Goal: Navigation & Orientation: Find specific page/section

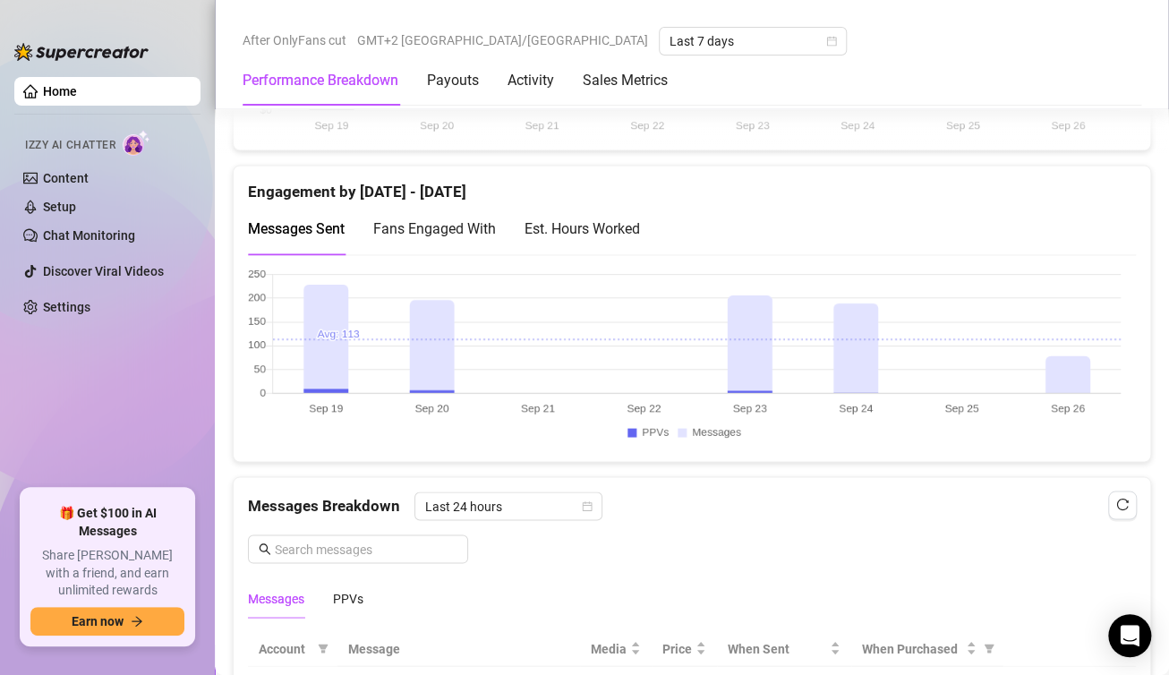
scroll to position [1253, 0]
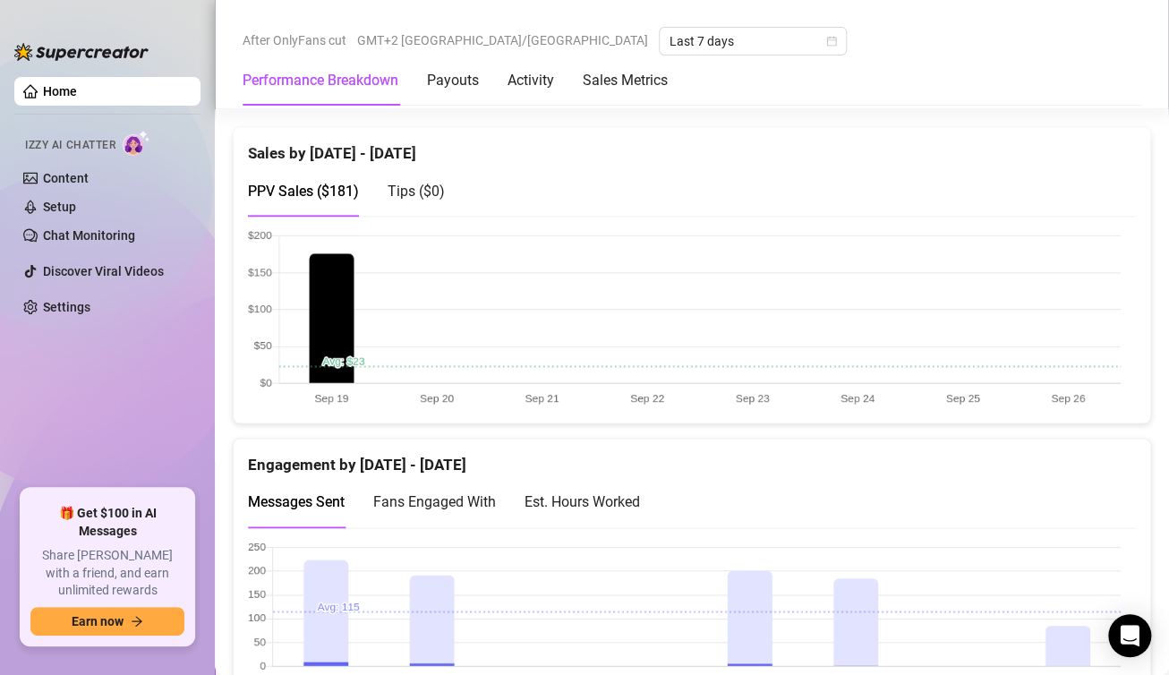
scroll to position [985, 0]
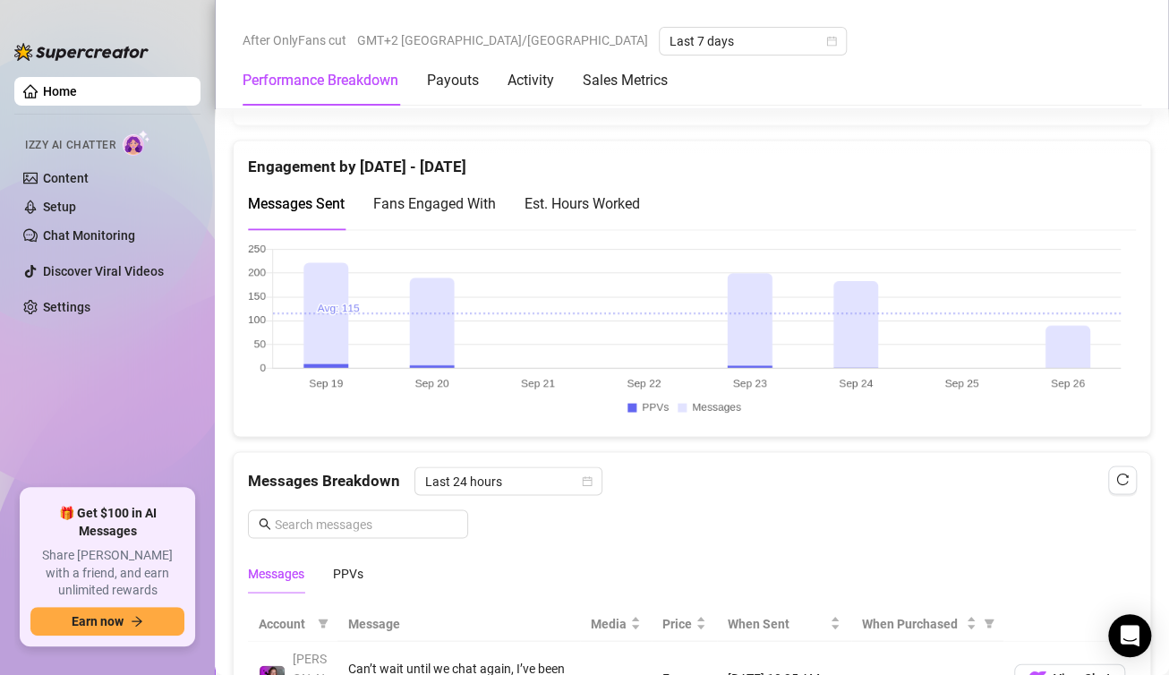
scroll to position [1253, 0]
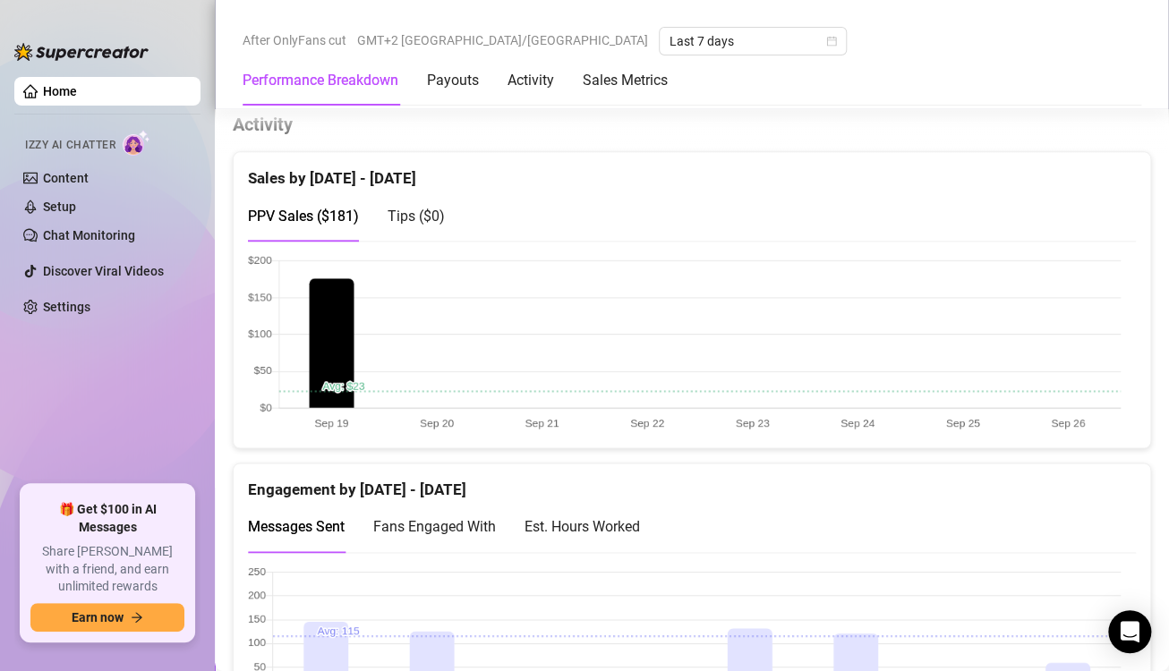
scroll to position [985, 0]
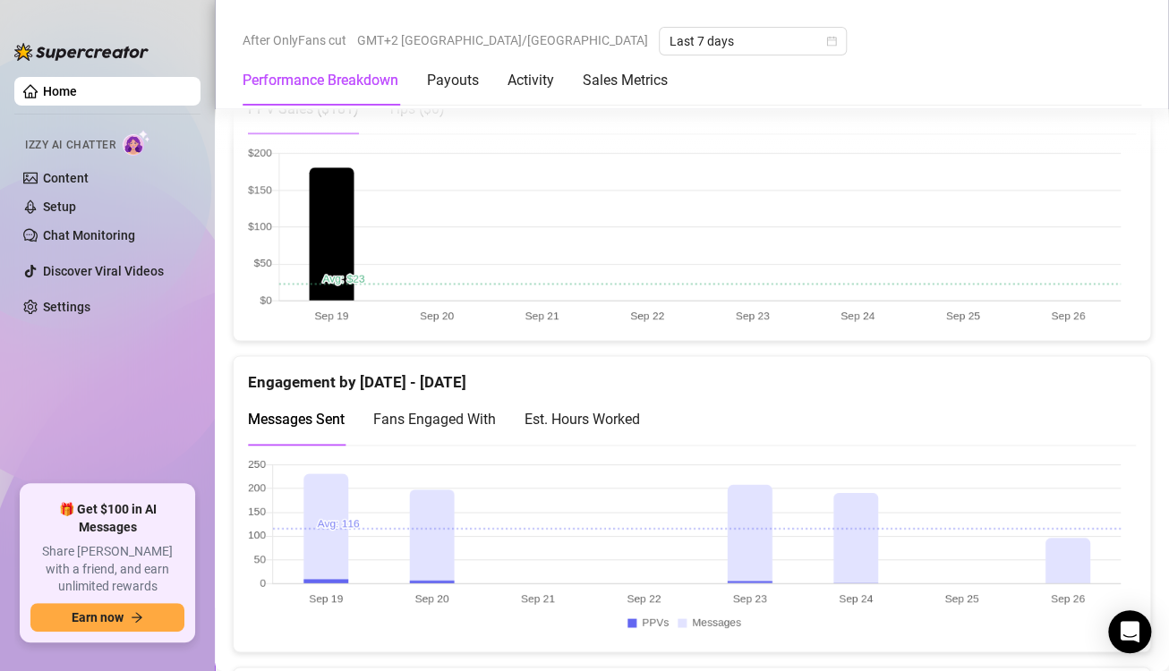
scroll to position [1343, 0]
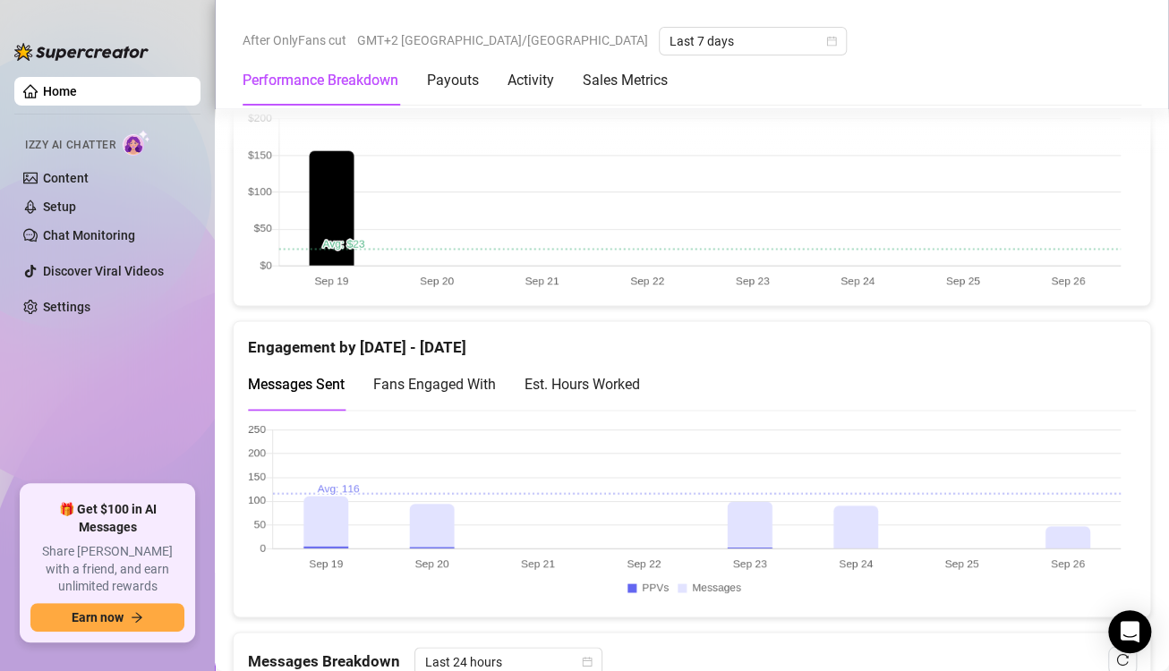
scroll to position [1074, 0]
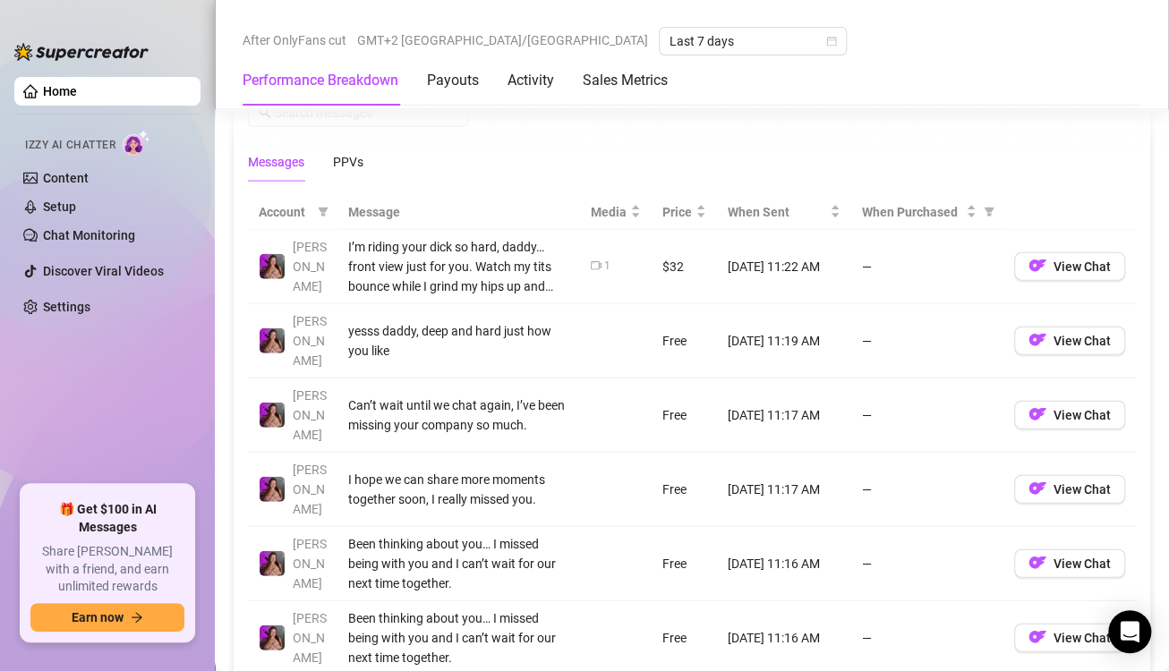
scroll to position [1253, 0]
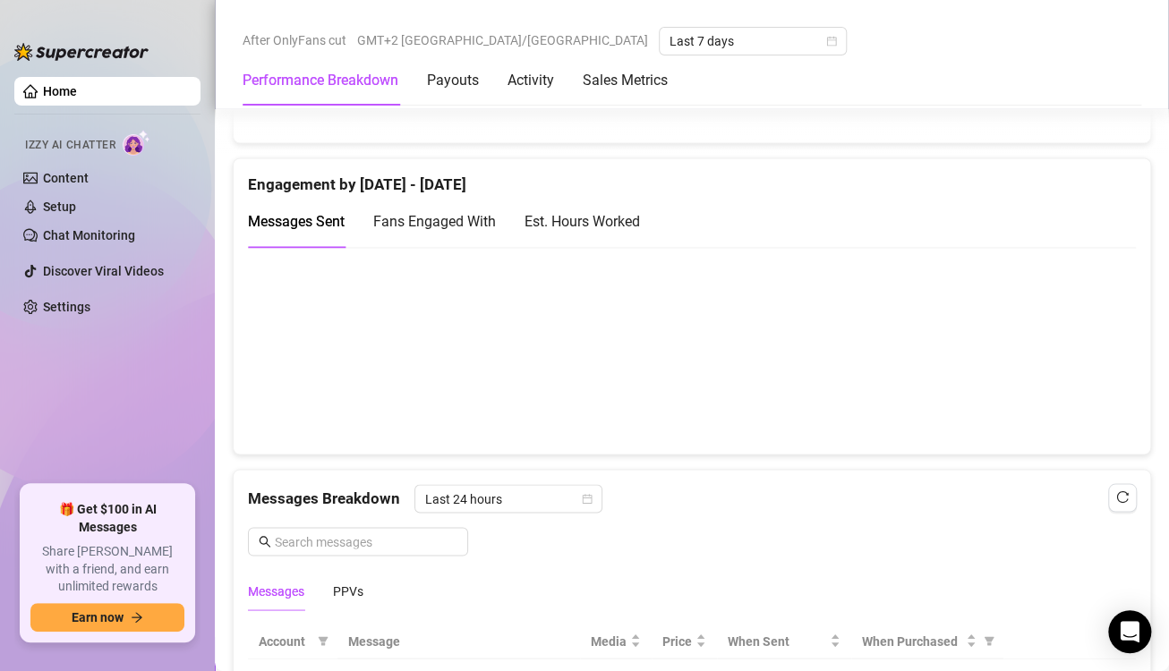
scroll to position [1253, 0]
